Goal: Contribute content: Add original content to the website for others to see

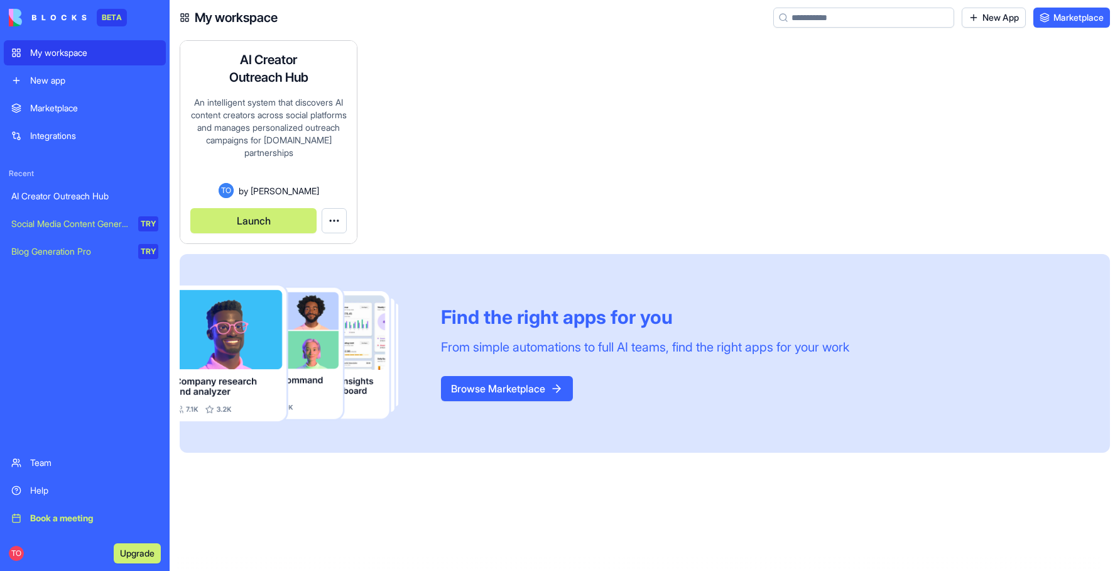
click at [307, 175] on div "An intelligent system that discovers AI content creators across social platform…" at bounding box center [268, 139] width 156 height 87
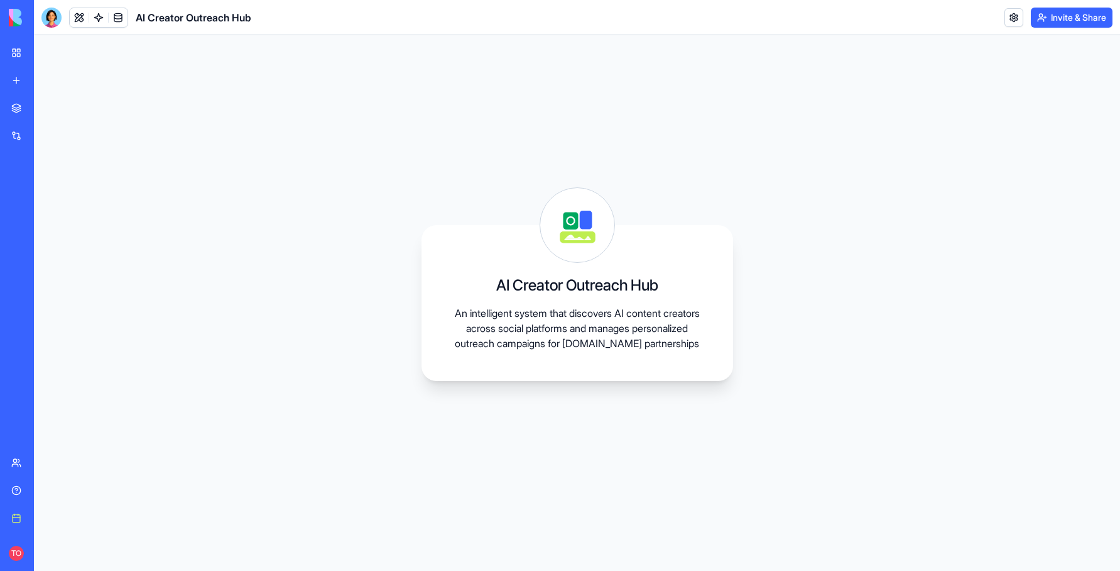
click at [599, 237] on icon at bounding box center [577, 225] width 74 height 74
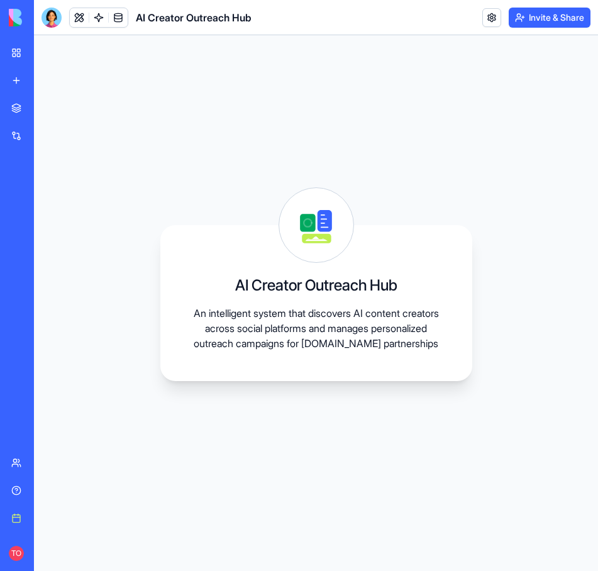
click at [47, 80] on div "New app" at bounding box center [38, 80] width 16 height 13
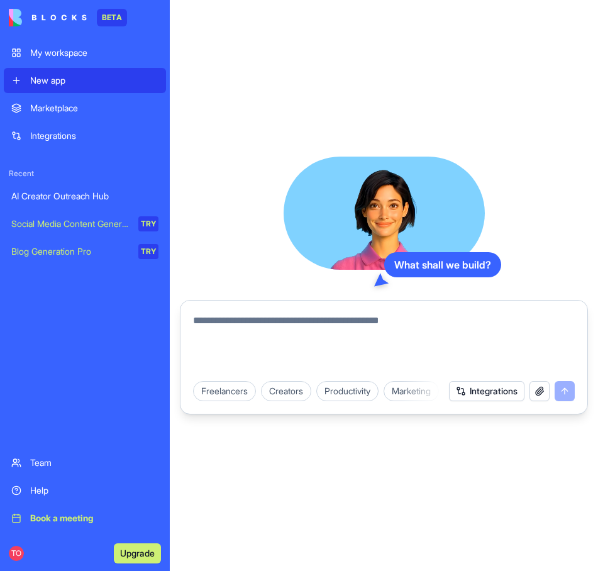
click at [262, 324] on textarea at bounding box center [383, 343] width 381 height 60
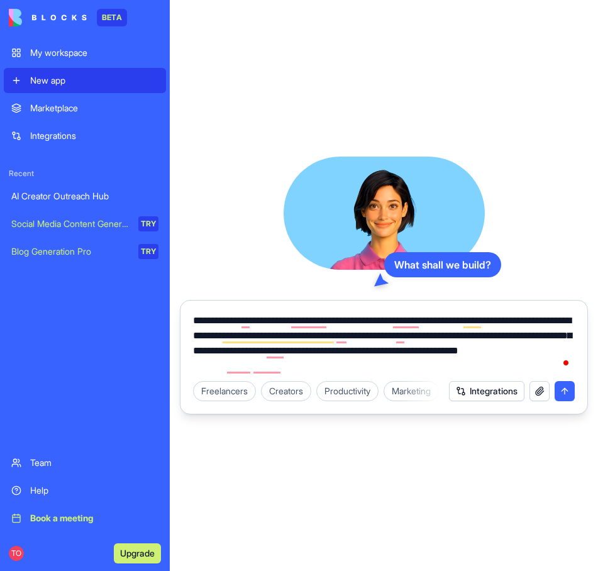
paste textarea "**********"
type textarea "**********"
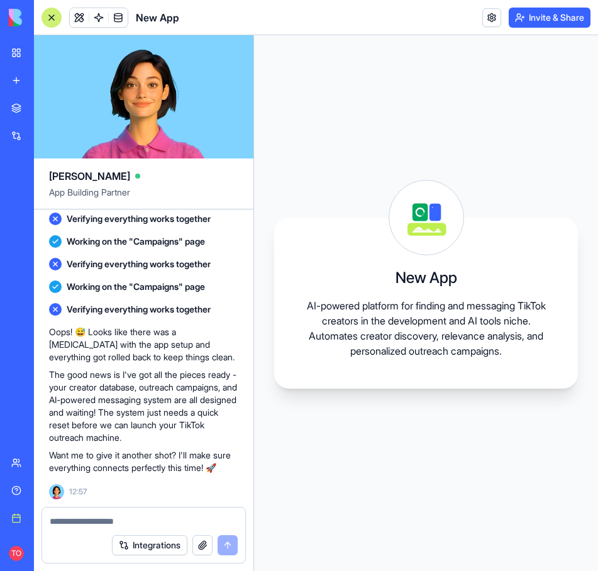
scroll to position [537, 0]
click at [118, 518] on textarea at bounding box center [144, 521] width 188 height 13
type textarea "***"
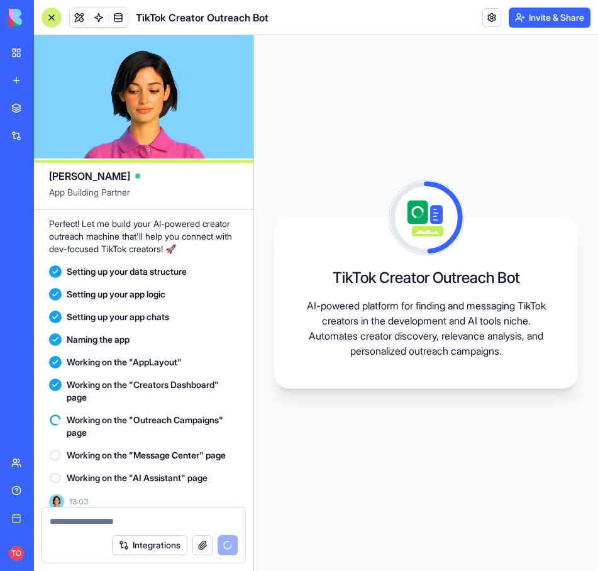
scroll to position [924, 0]
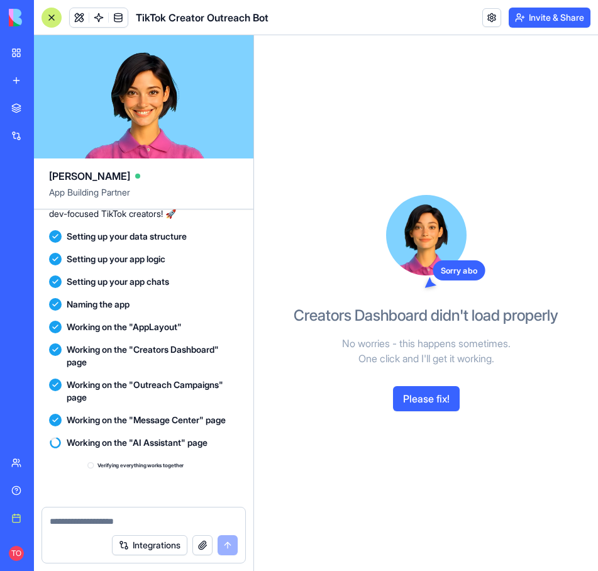
scroll to position [1186, 0]
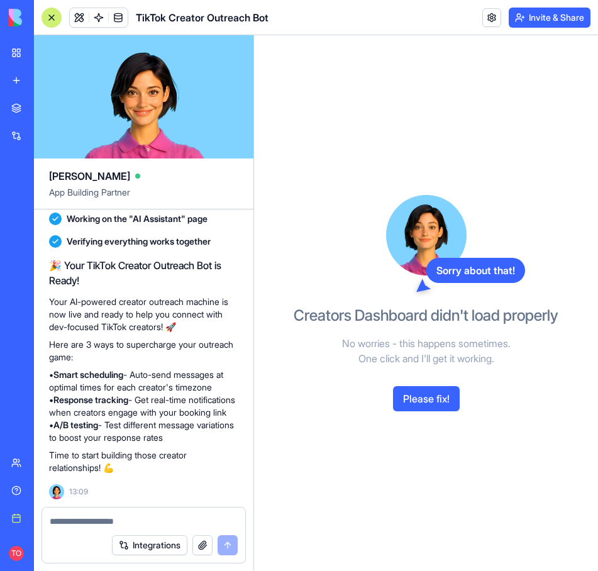
click at [410, 397] on button "Please fix!" at bounding box center [426, 398] width 67 height 25
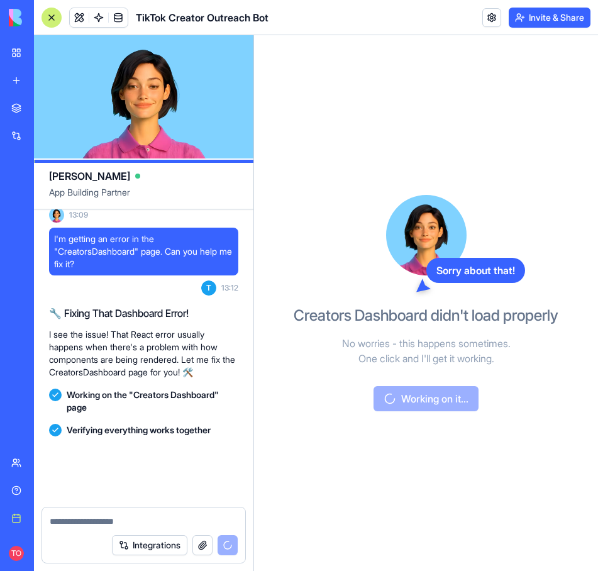
scroll to position [1563, 0]
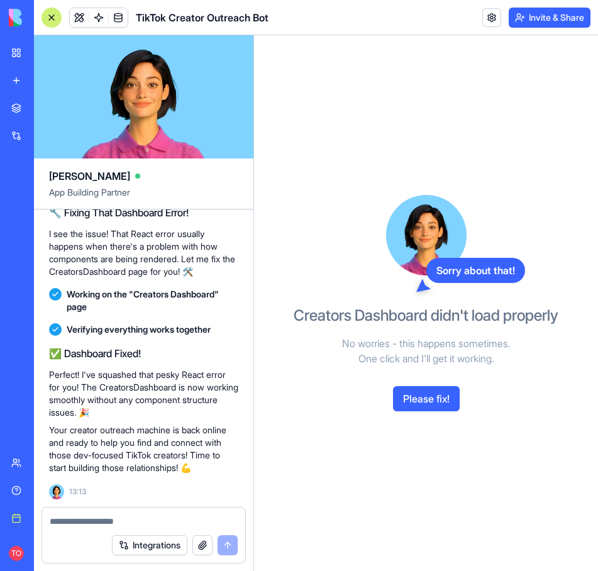
click at [424, 397] on button "Please fix!" at bounding box center [426, 398] width 67 height 25
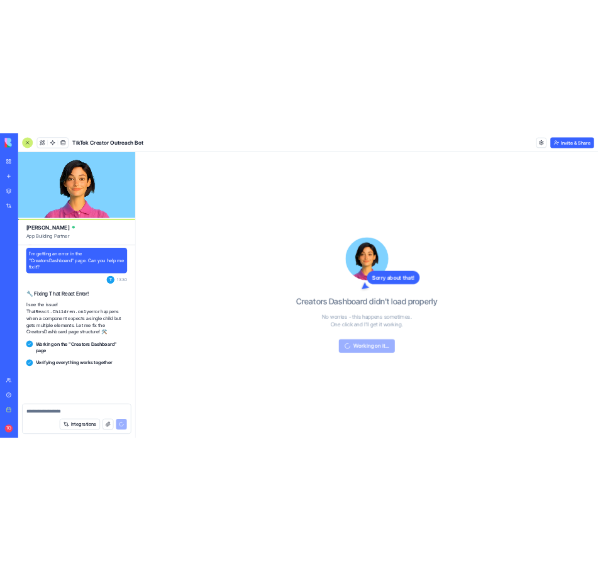
scroll to position [2021, 0]
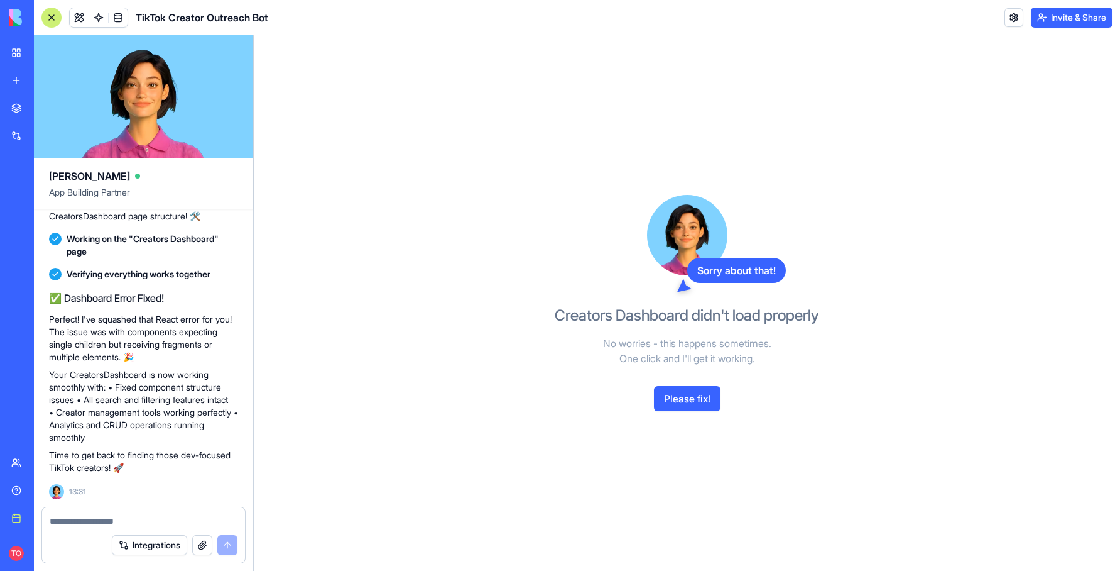
click at [497, 280] on div "Sorry about that! Creators Dashboard didn't load properly No worries - this hap…" at bounding box center [687, 302] width 867 height 535
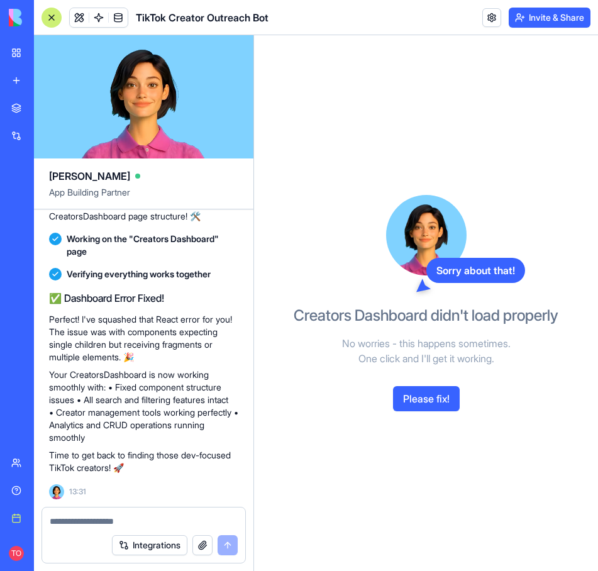
click at [414, 399] on button "Please fix!" at bounding box center [426, 398] width 67 height 25
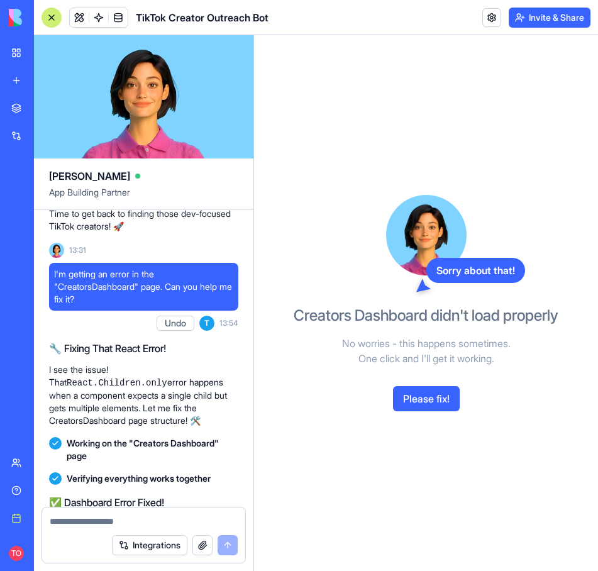
scroll to position [2478, 0]
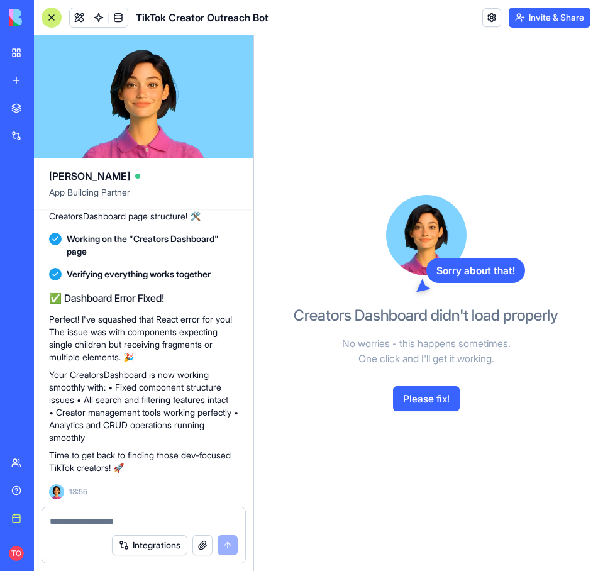
click at [422, 403] on button "Please fix!" at bounding box center [426, 398] width 67 height 25
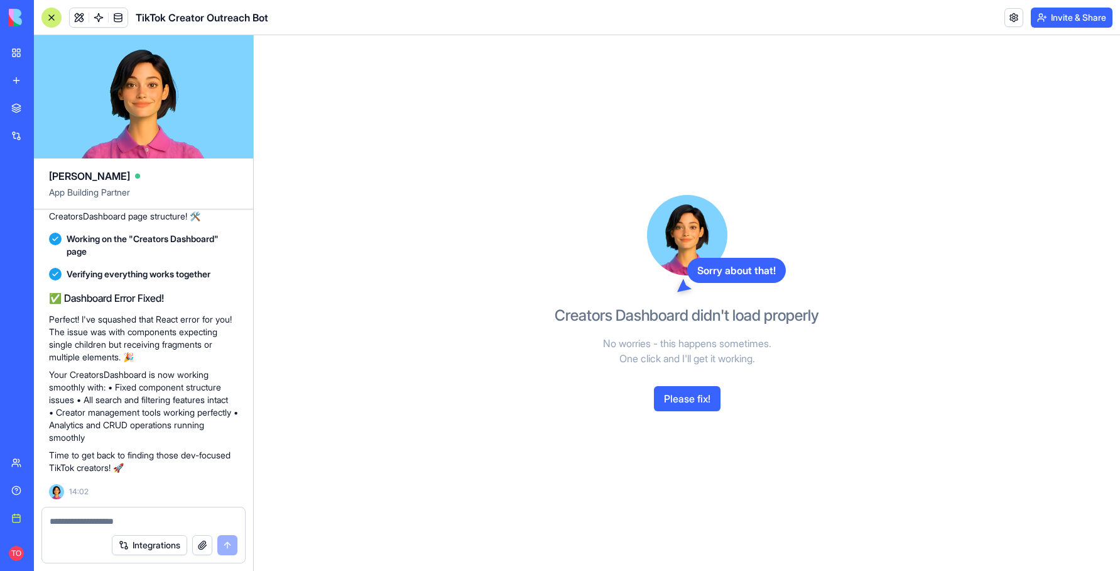
scroll to position [2936, 0]
drag, startPoint x: 119, startPoint y: 516, endPoint x: 118, endPoint y: 509, distance: 7.0
click at [119, 515] on textarea at bounding box center [144, 521] width 188 height 13
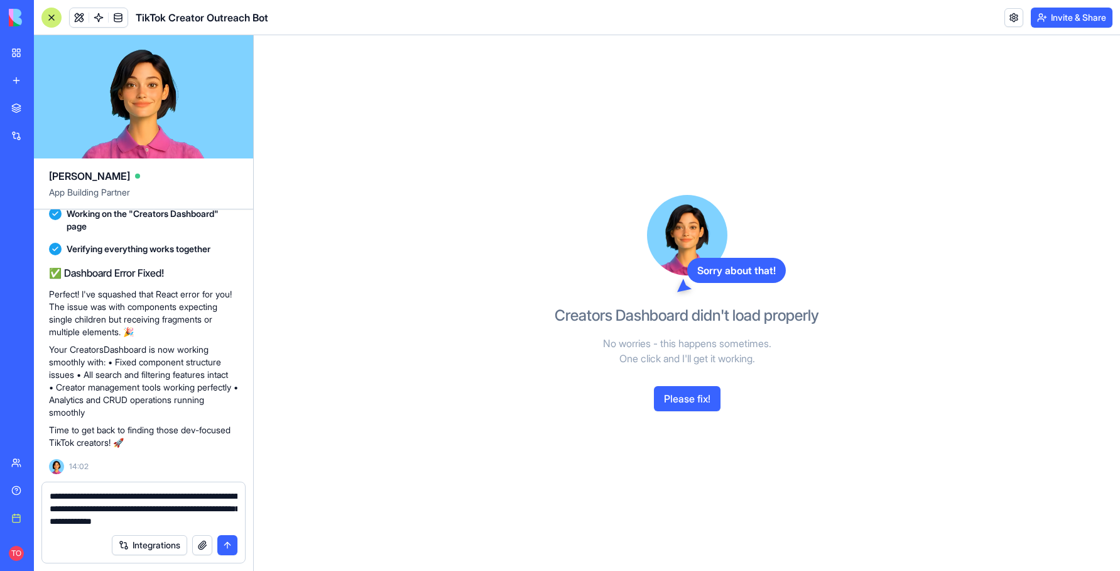
type textarea "**********"
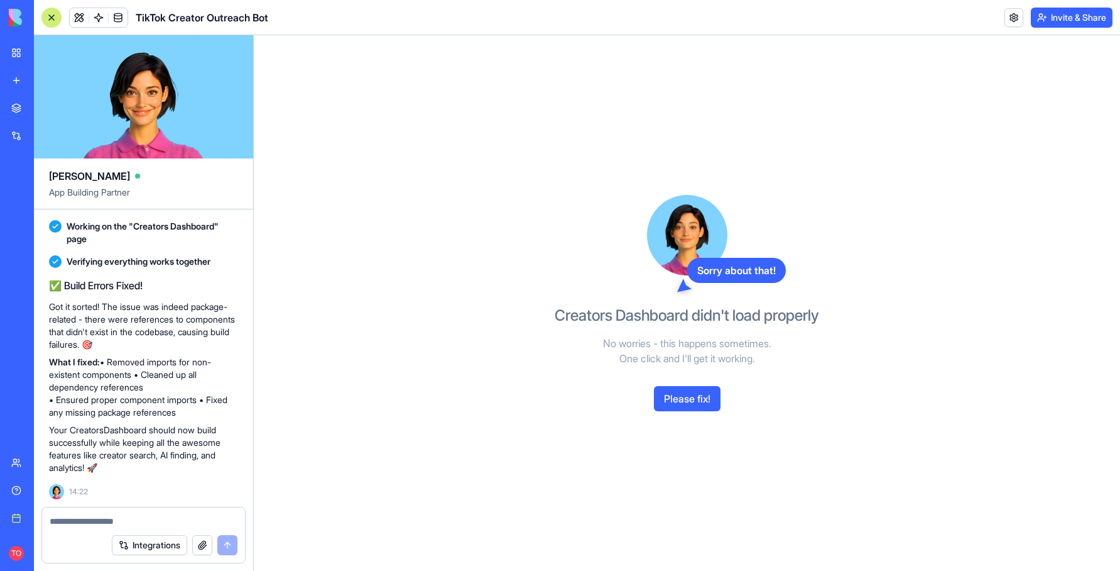
scroll to position [3188, 0]
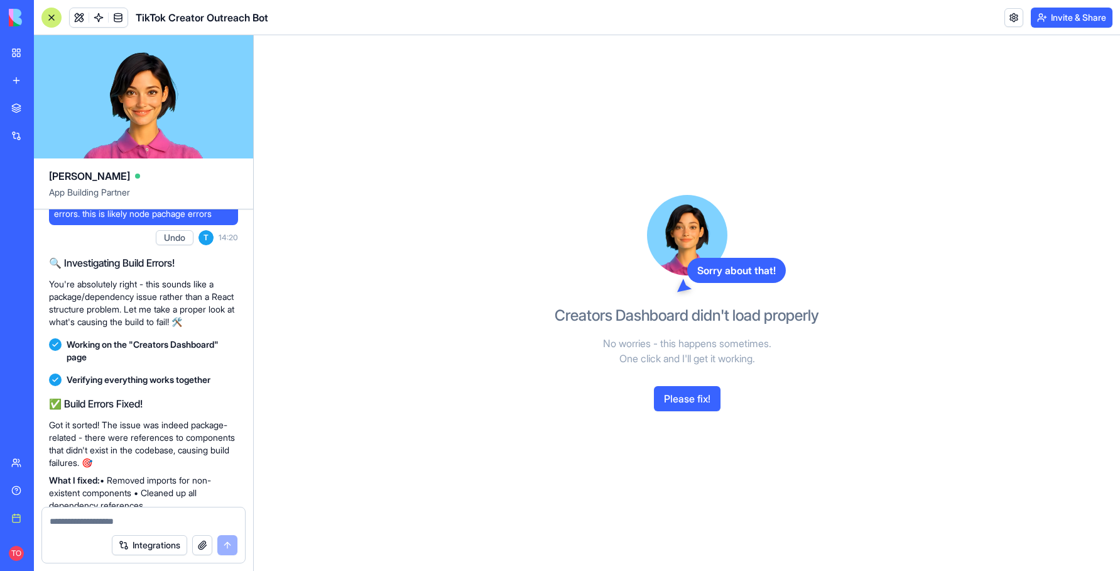
click at [16, 56] on link "My workspace" at bounding box center [29, 52] width 50 height 25
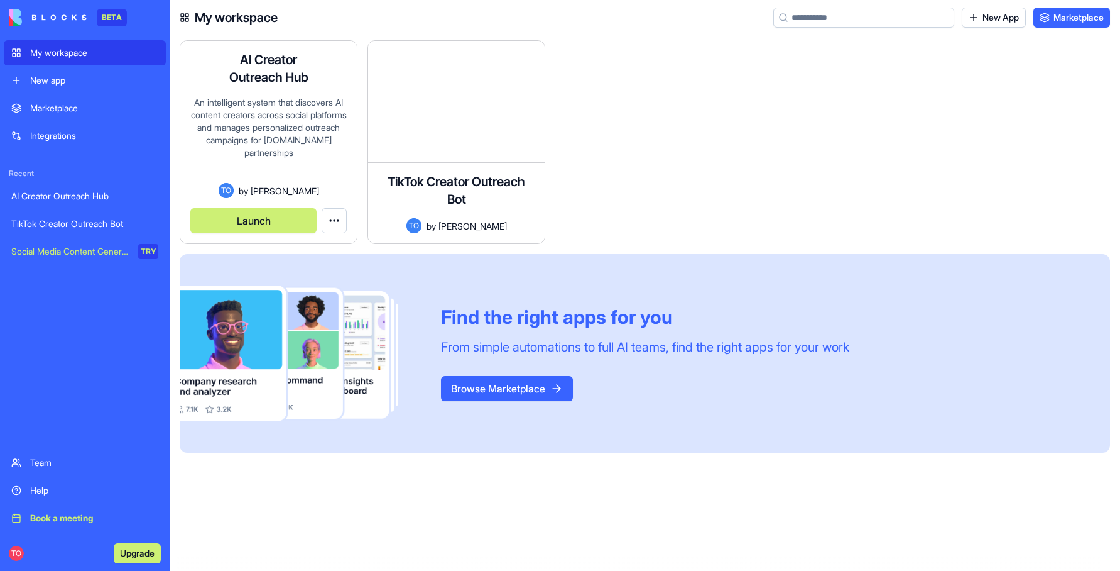
click at [266, 219] on button "Launch" at bounding box center [253, 220] width 126 height 25
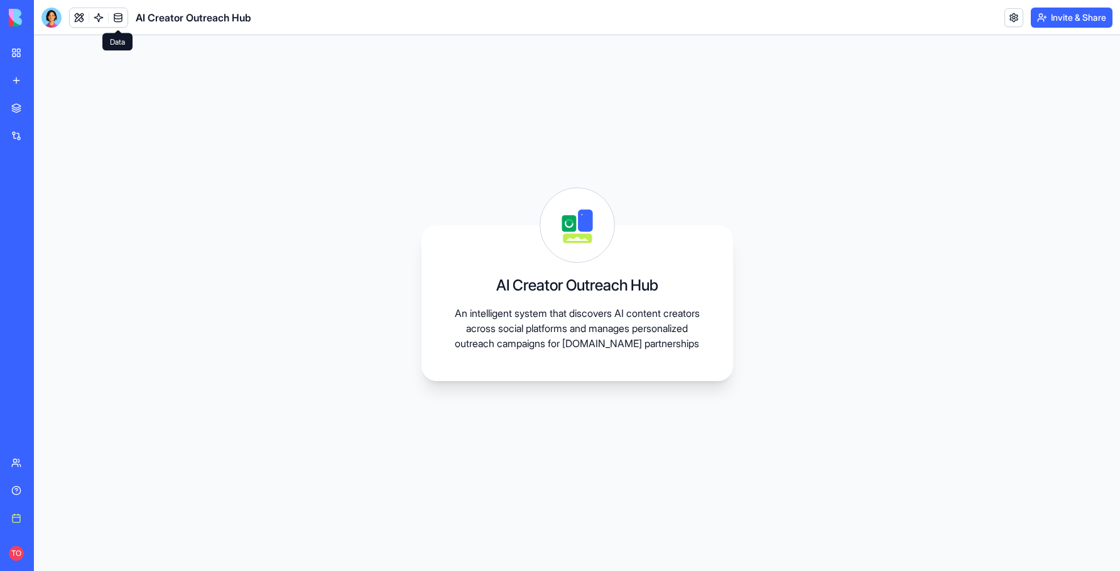
click at [121, 19] on link at bounding box center [118, 17] width 19 height 19
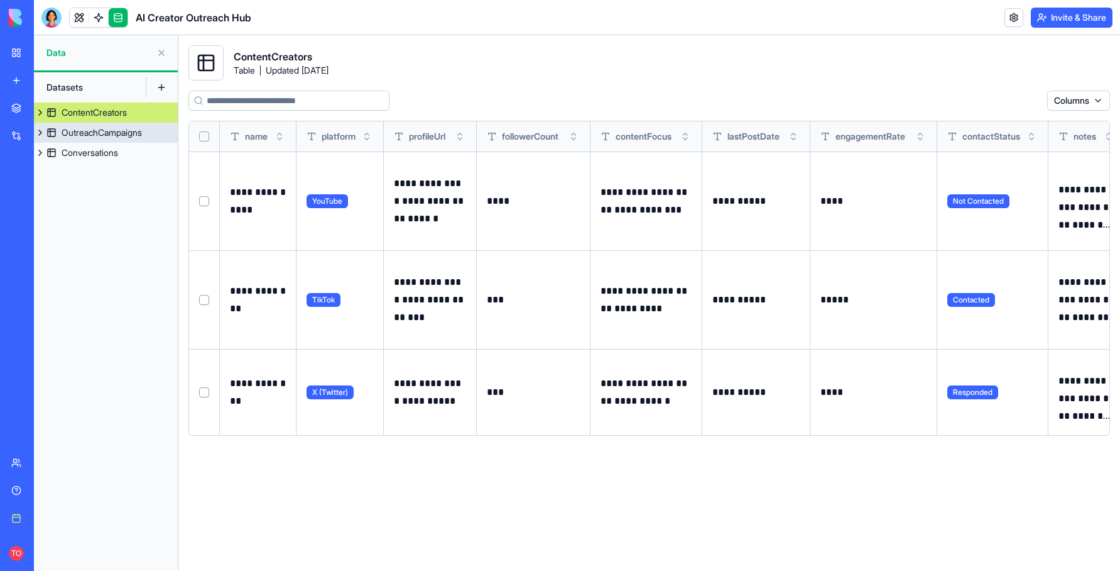
click at [116, 135] on div "OutreachCampaigns" at bounding box center [102, 132] width 80 height 13
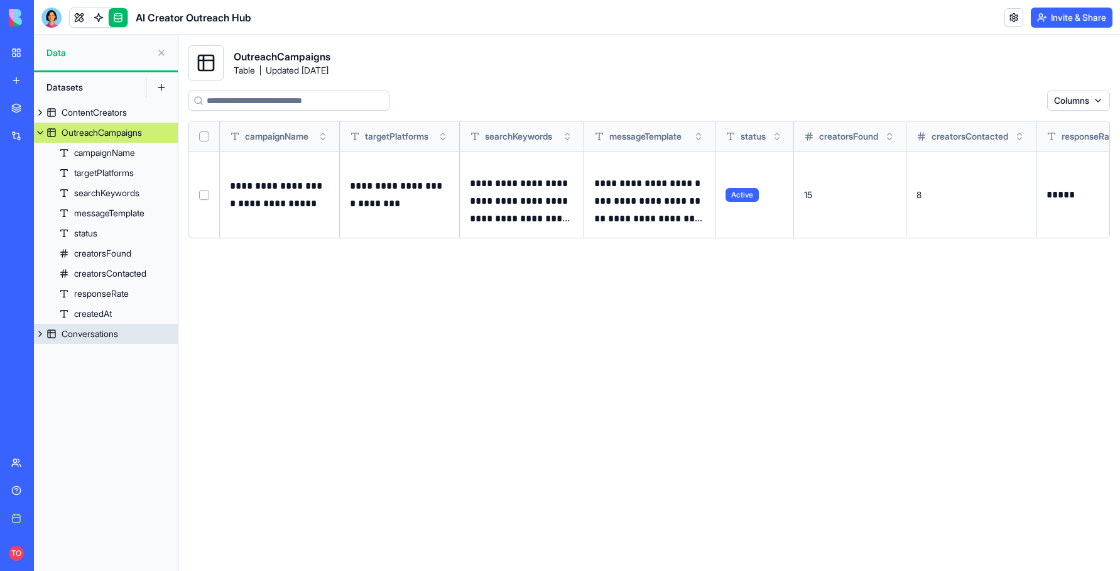
click at [82, 339] on div "Conversations" at bounding box center [90, 333] width 57 height 13
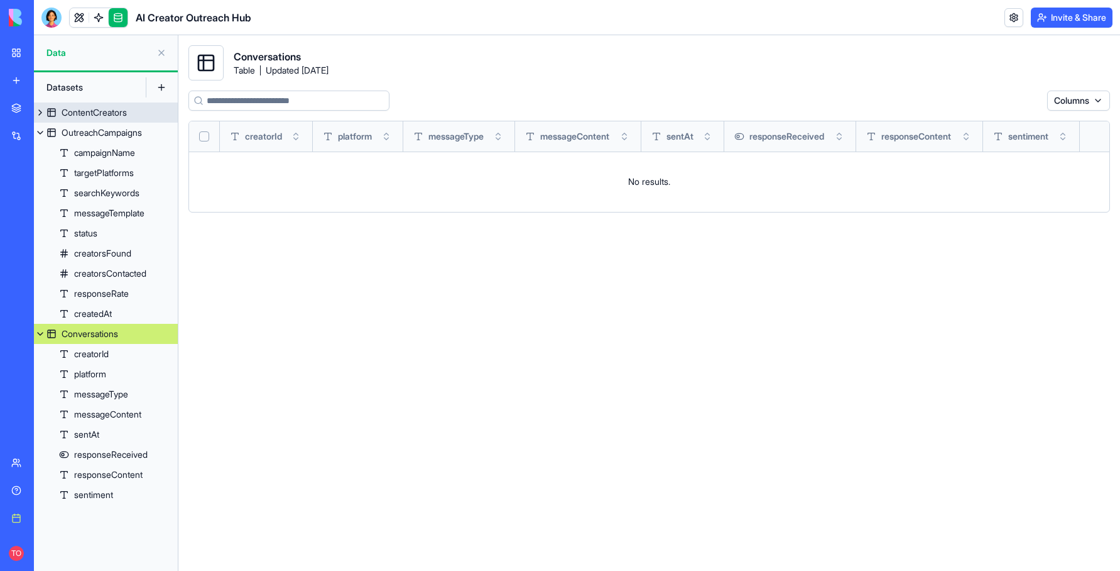
click at [41, 112] on button at bounding box center [40, 112] width 13 height 20
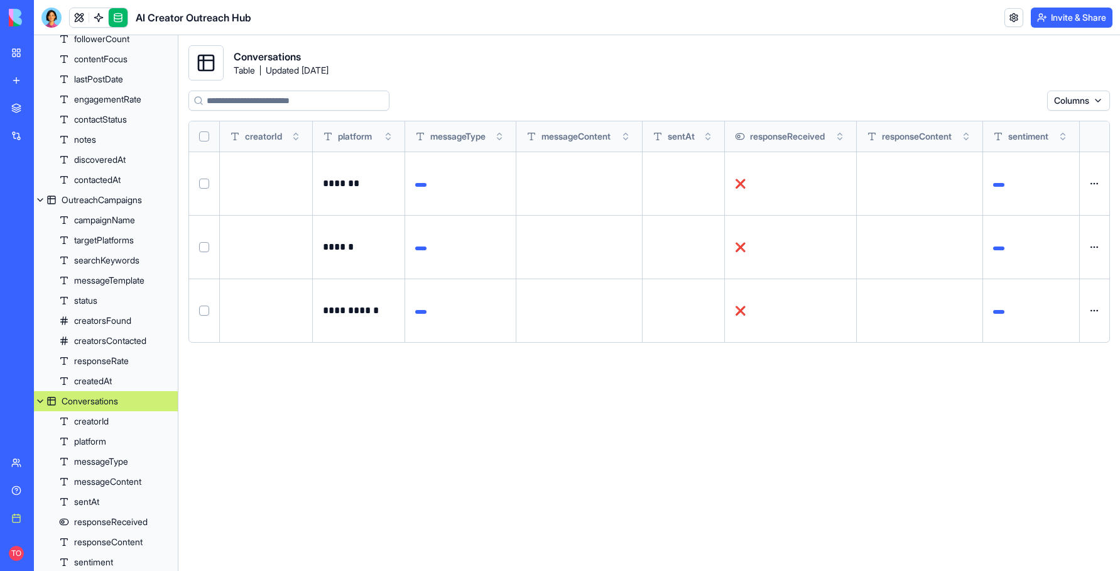
scroll to position [155, 0]
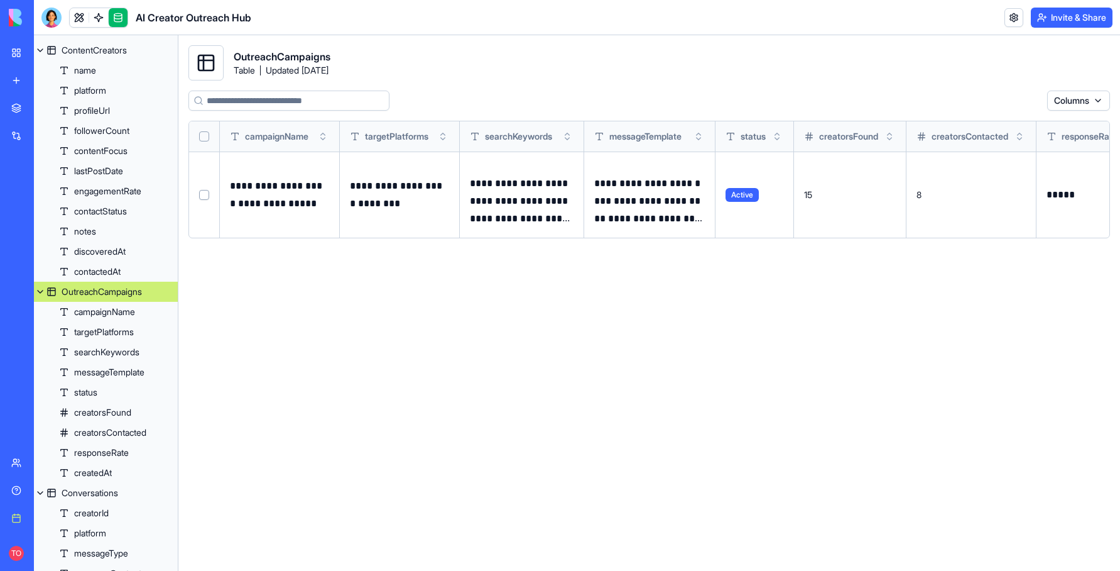
scroll to position [51, 0]
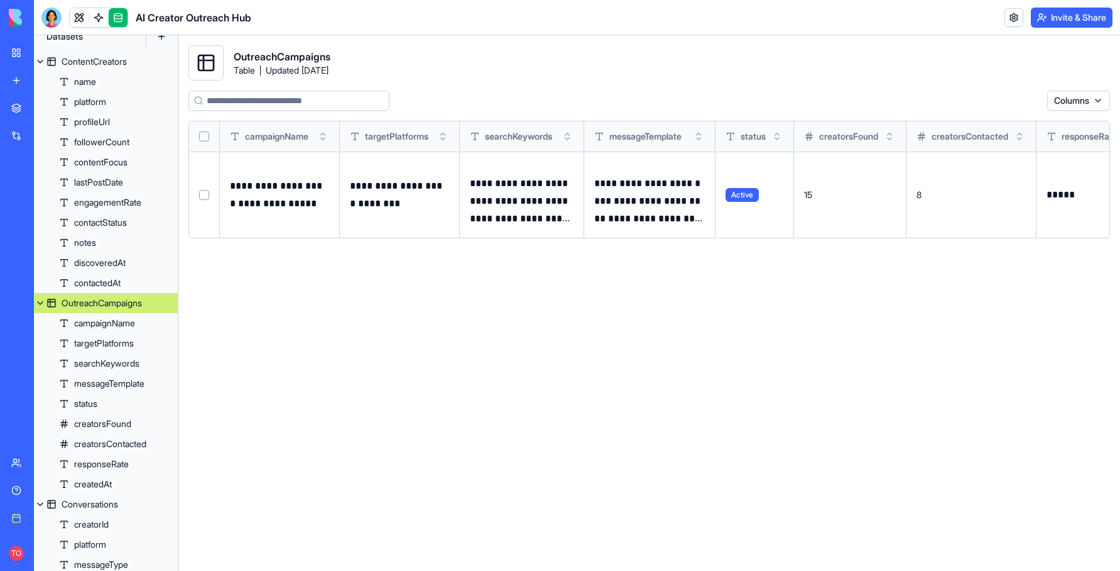
click at [47, 55] on div "My workspace" at bounding box center [38, 53] width 16 height 13
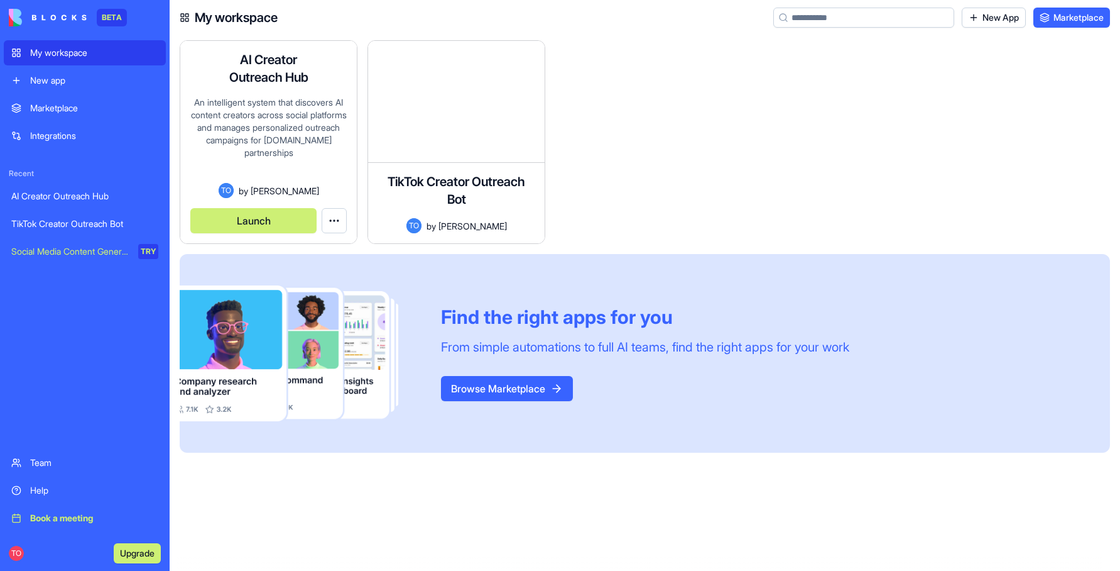
click at [278, 133] on div "An intelligent system that discovers AI content creators across social platform…" at bounding box center [268, 139] width 156 height 87
click at [339, 222] on html "BETA My workspace New app Marketplace Integrations Recent AI Creator Outreach H…" at bounding box center [560, 285] width 1120 height 571
click at [326, 246] on link "Edit app" at bounding box center [307, 251] width 74 height 20
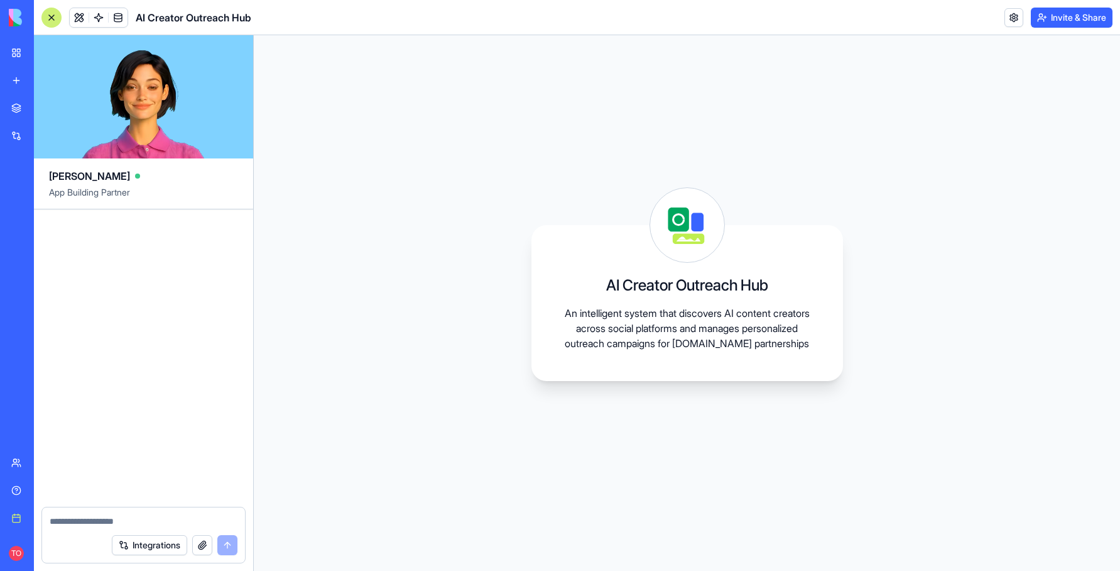
scroll to position [545, 0]
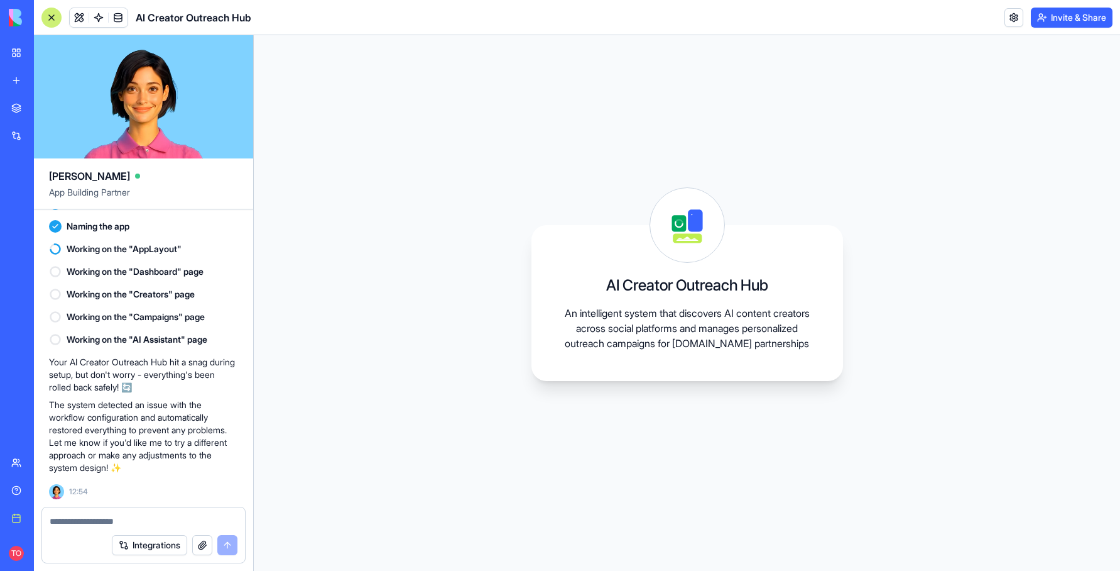
click at [145, 547] on button "Integrations" at bounding box center [149, 545] width 75 height 20
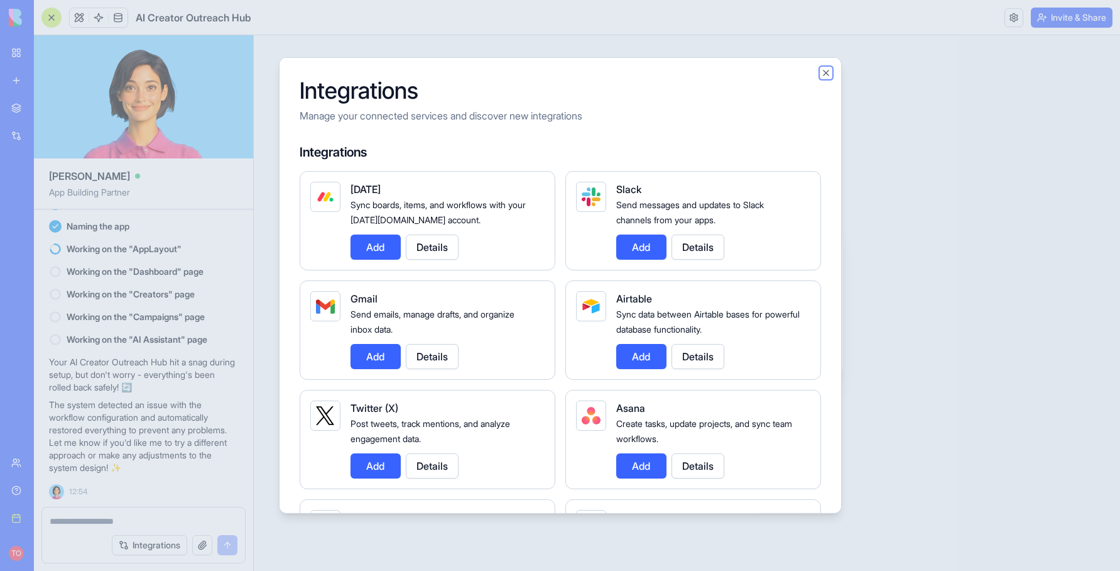
click at [828, 75] on button "Close" at bounding box center [826, 73] width 10 height 10
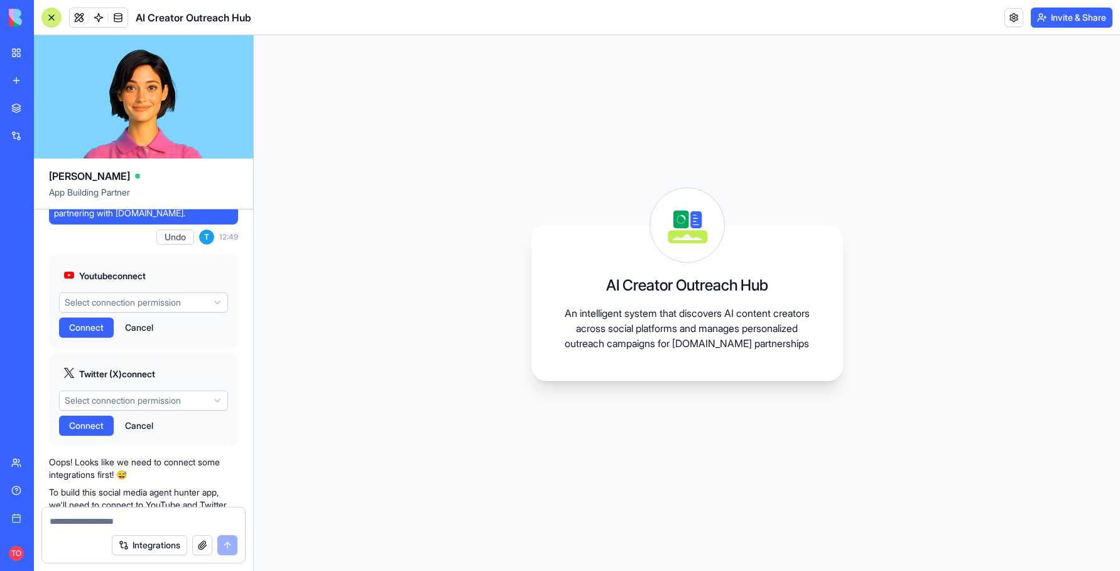
scroll to position [5, 0]
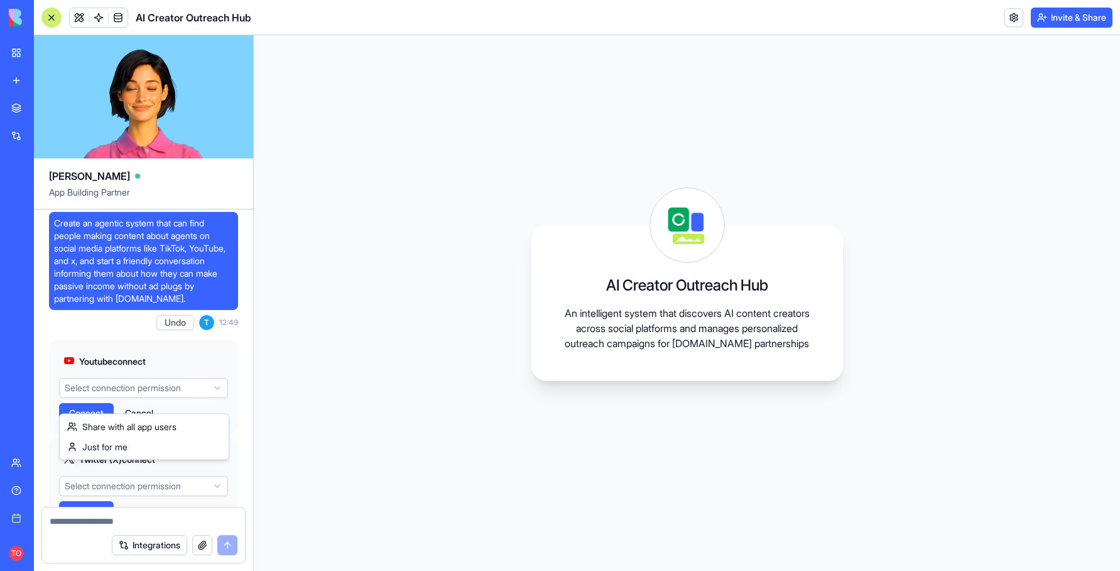
click at [119, 399] on html "BETA My workspace New app Marketplace Integrations Recent AI Creator Outreach H…" at bounding box center [560, 285] width 1120 height 571
click at [95, 419] on span "Connect" at bounding box center [86, 413] width 35 height 13
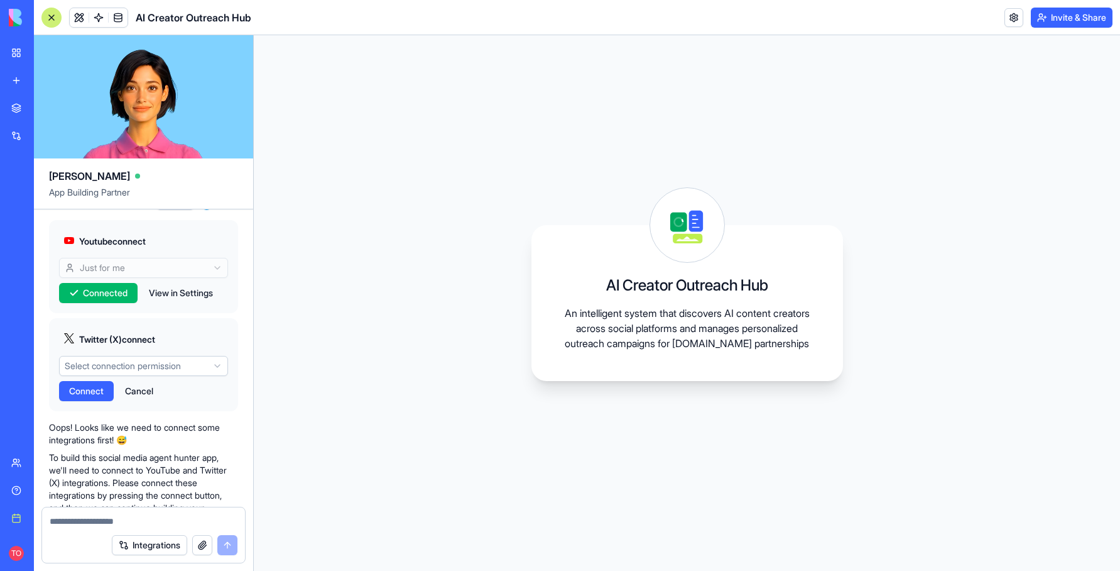
scroll to position [164, 0]
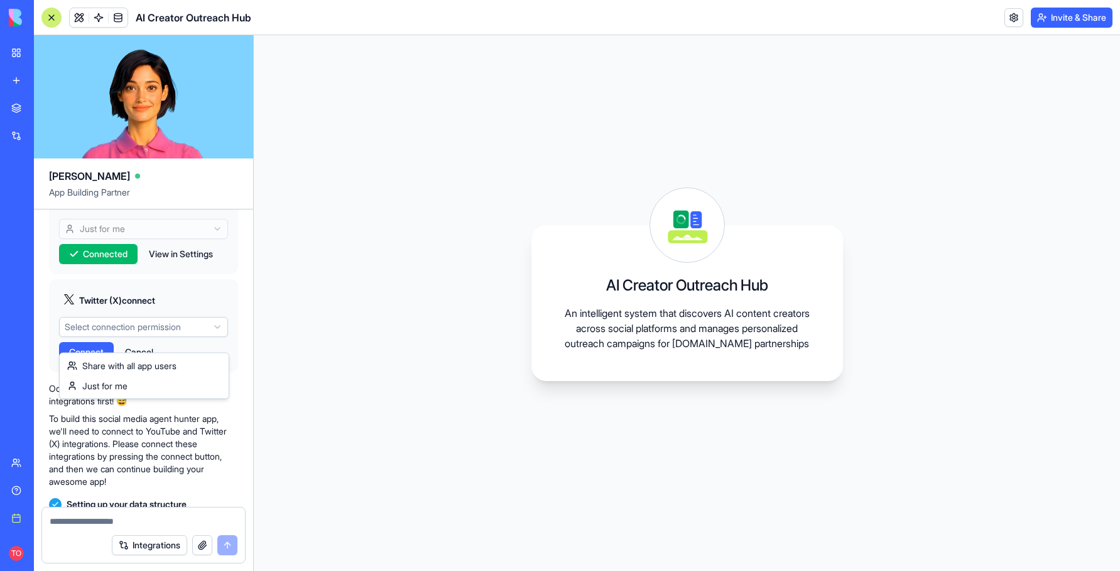
click at [135, 342] on html "BETA My workspace New app Marketplace Integrations Recent AI Creator Outreach H…" at bounding box center [560, 285] width 1120 height 571
click at [99, 358] on span "Connect" at bounding box center [86, 352] width 35 height 13
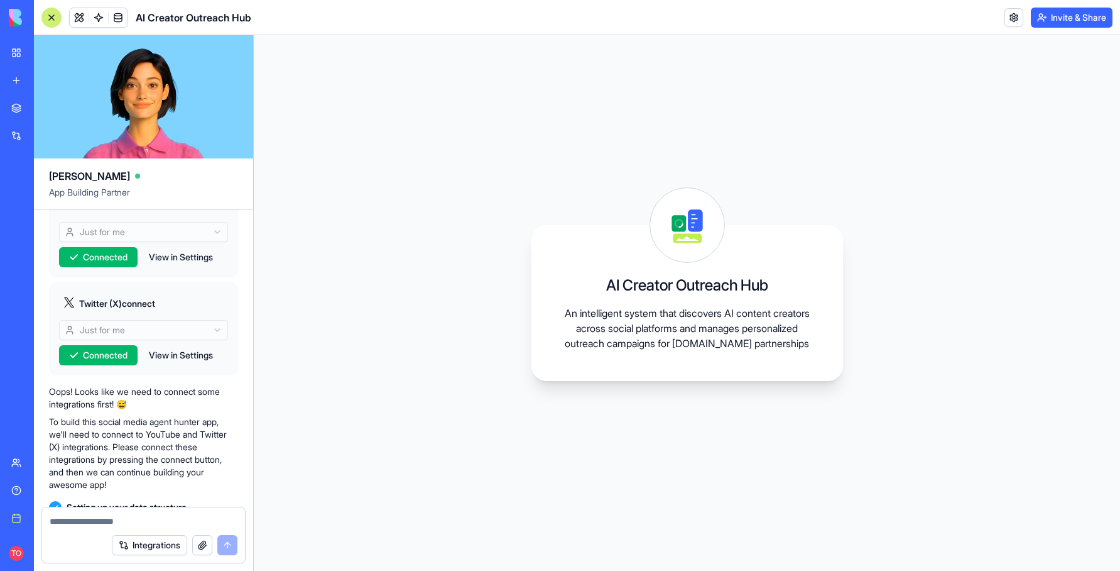
scroll to position [0, 0]
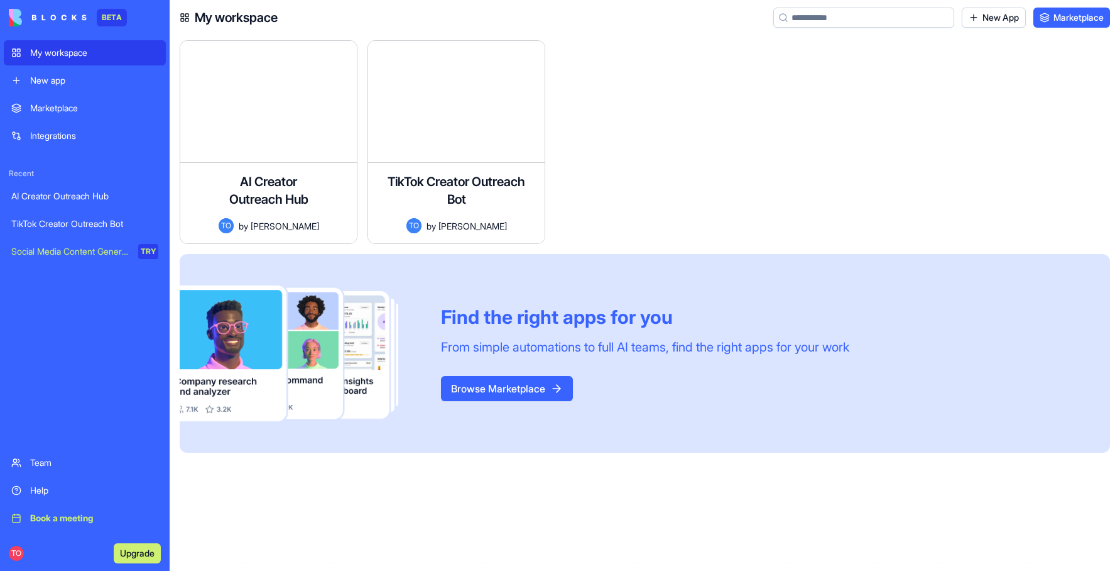
click at [60, 55] on div "My workspace" at bounding box center [94, 53] width 128 height 13
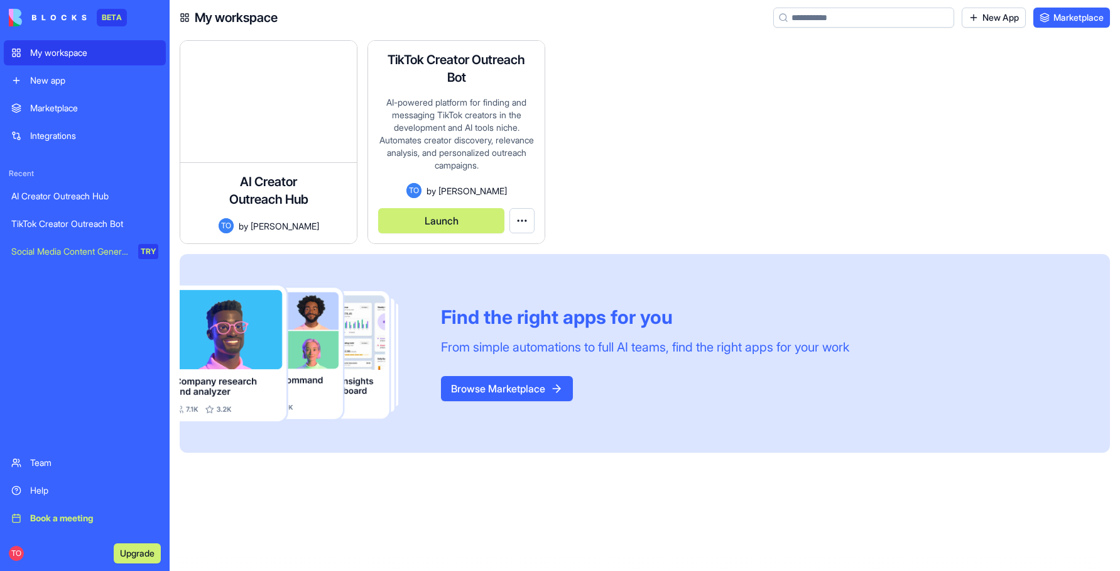
click at [511, 190] on div "TO by [PERSON_NAME]" at bounding box center [456, 190] width 156 height 15
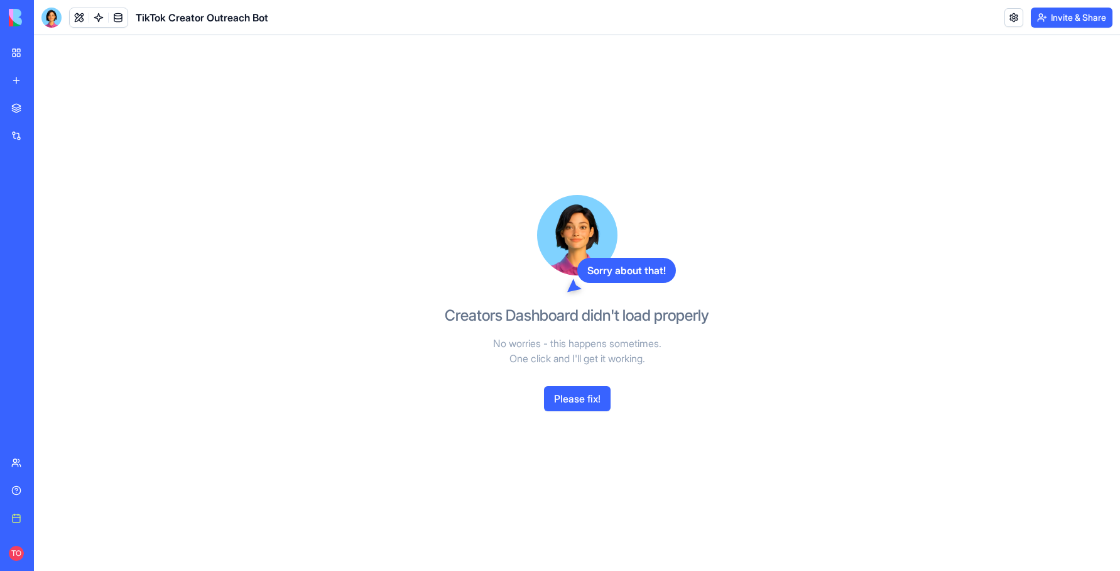
click at [557, 402] on button "Please fix!" at bounding box center [577, 398] width 67 height 25
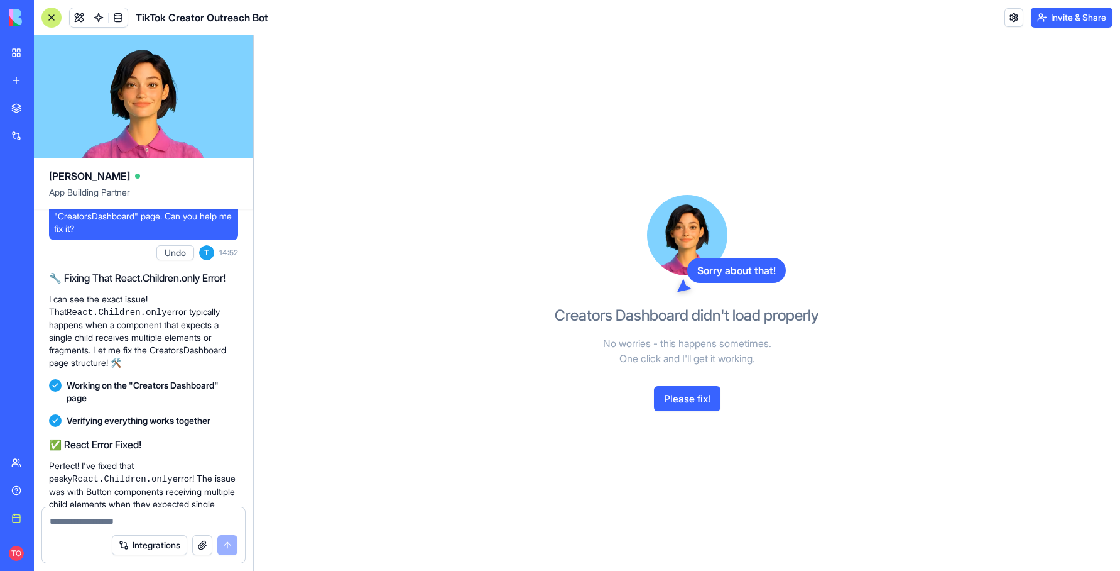
scroll to position [3915, 0]
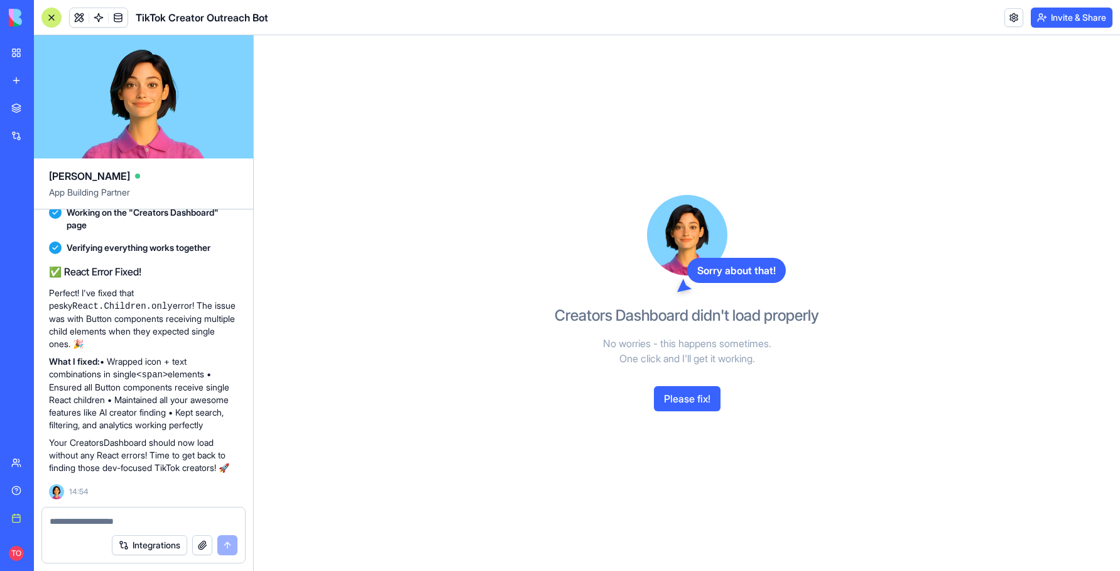
click at [130, 524] on textarea at bounding box center [144, 521] width 188 height 13
type textarea "**********"
